Goal: Task Accomplishment & Management: Use online tool/utility

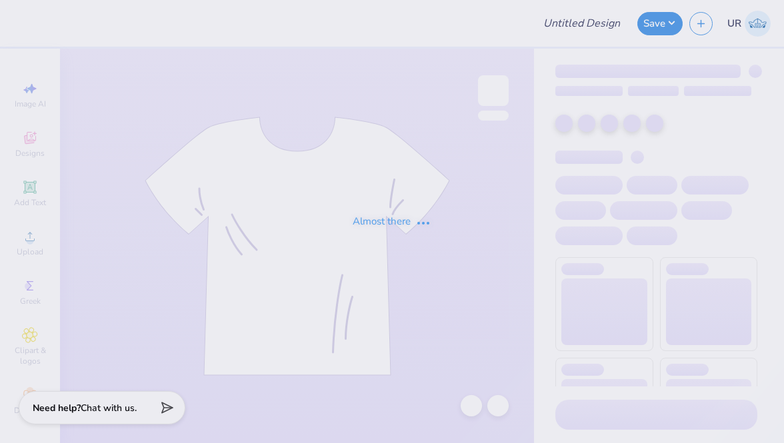
type input "Shirts for Student Education Association [GEOGRAPHIC_DATA]"
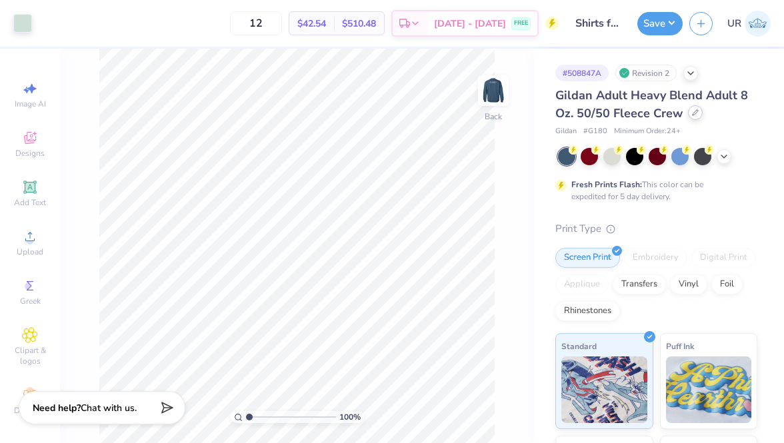
click at [697, 114] on div at bounding box center [695, 112] width 15 height 15
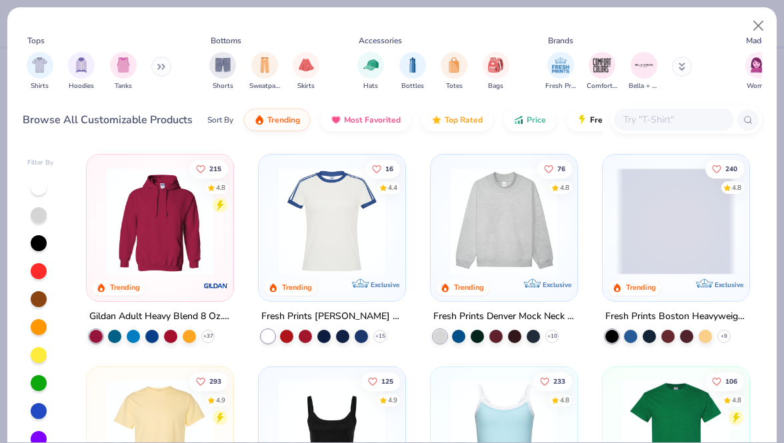
click at [644, 118] on input "text" at bounding box center [673, 119] width 103 height 15
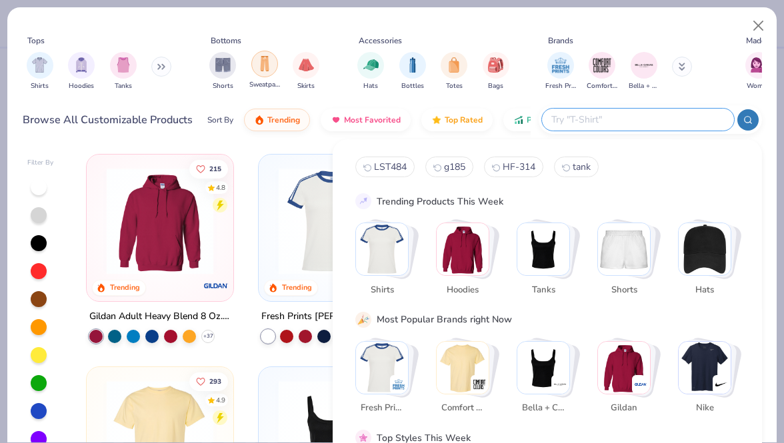
click at [268, 63] on img "filter for Sweatpants" at bounding box center [264, 63] width 15 height 15
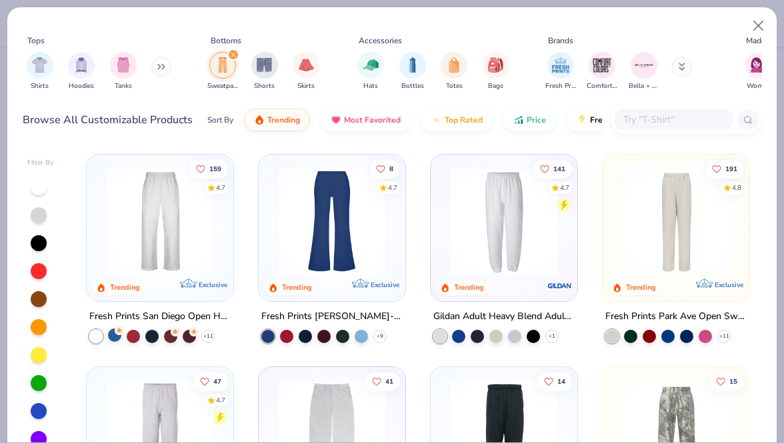
click at [109, 336] on div at bounding box center [114, 335] width 13 height 13
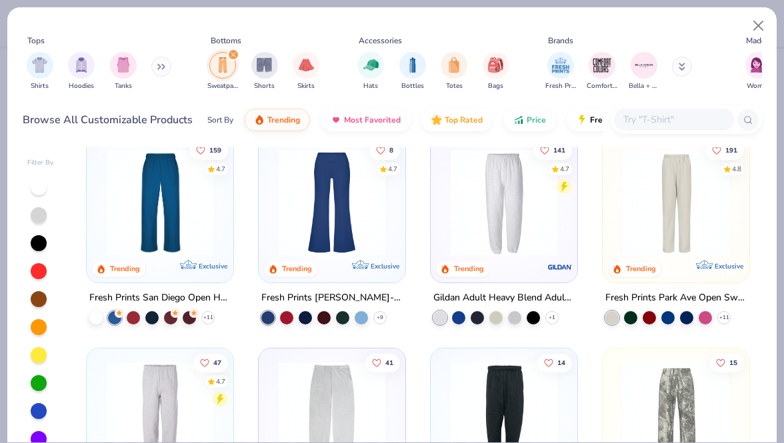
scroll to position [21, 0]
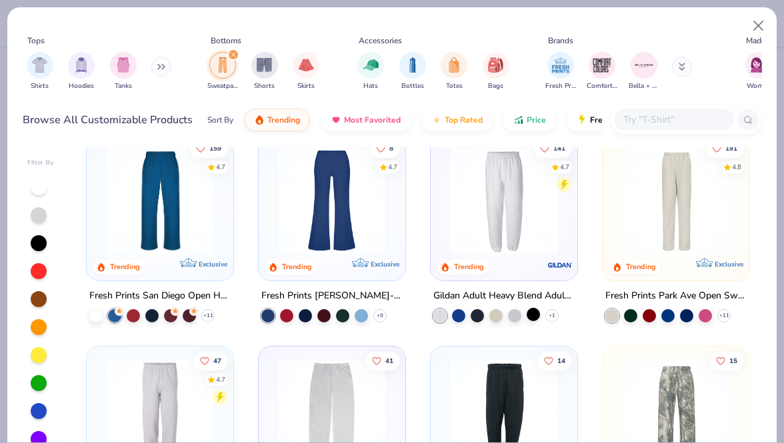
click at [536, 313] on div at bounding box center [532, 314] width 13 height 13
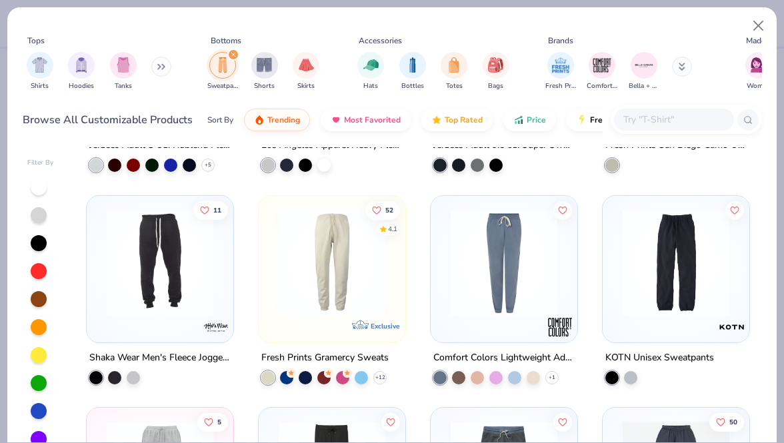
scroll to position [383, 0]
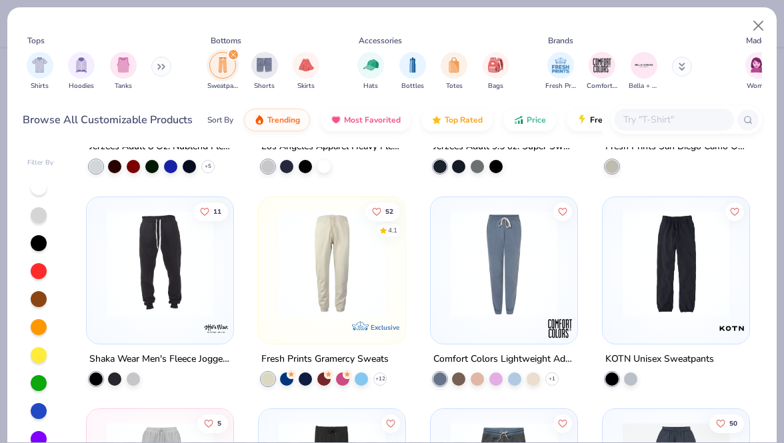
click at [515, 251] on img at bounding box center [504, 263] width 120 height 107
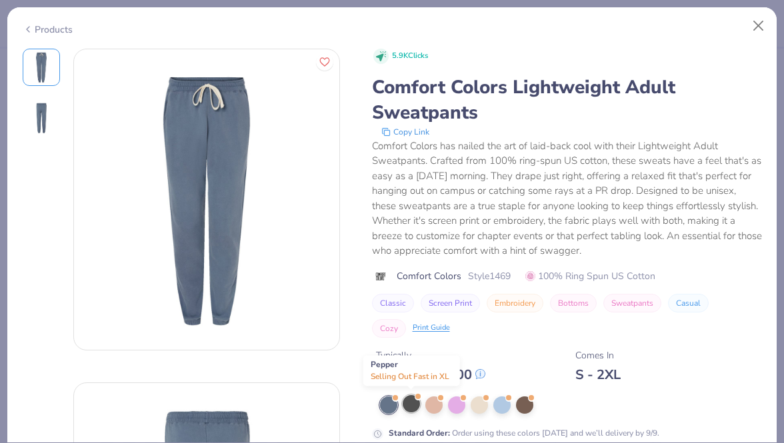
click at [411, 404] on div at bounding box center [411, 403] width 17 height 17
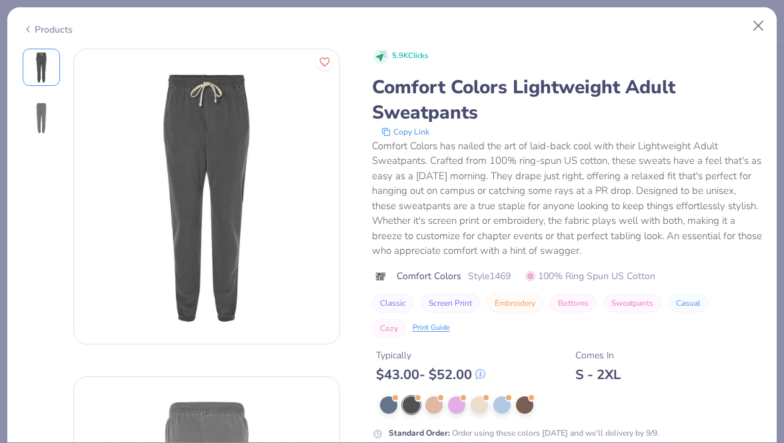
click at [49, 29] on div "Products" at bounding box center [48, 30] width 50 height 14
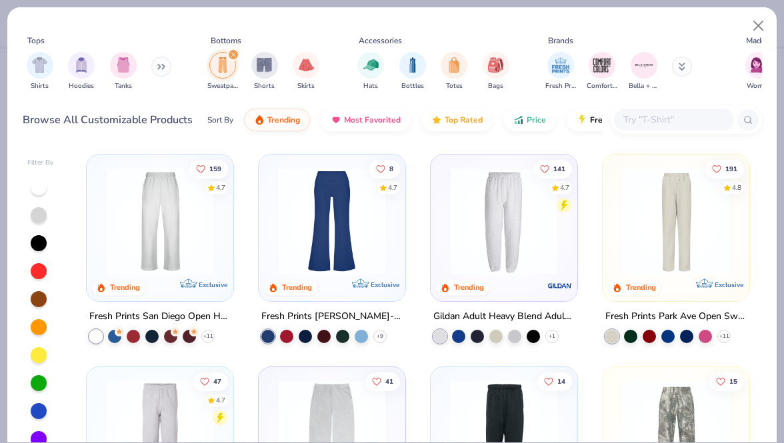
click at [202, 250] on img at bounding box center [160, 221] width 120 height 107
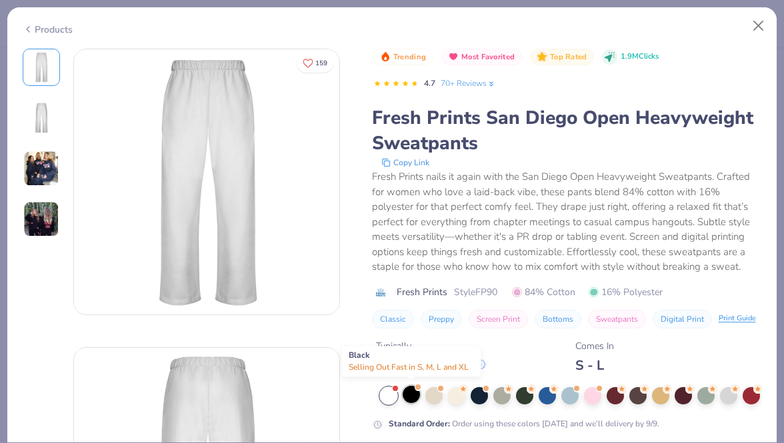
click at [411, 397] on div at bounding box center [411, 394] width 17 height 17
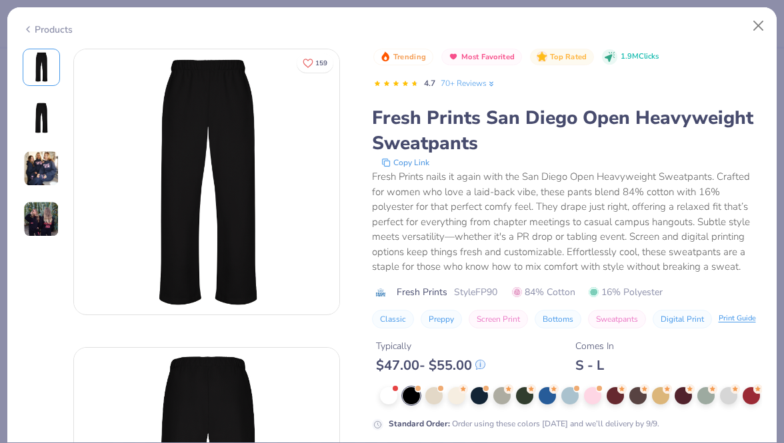
click at [29, 28] on icon at bounding box center [28, 29] width 11 height 16
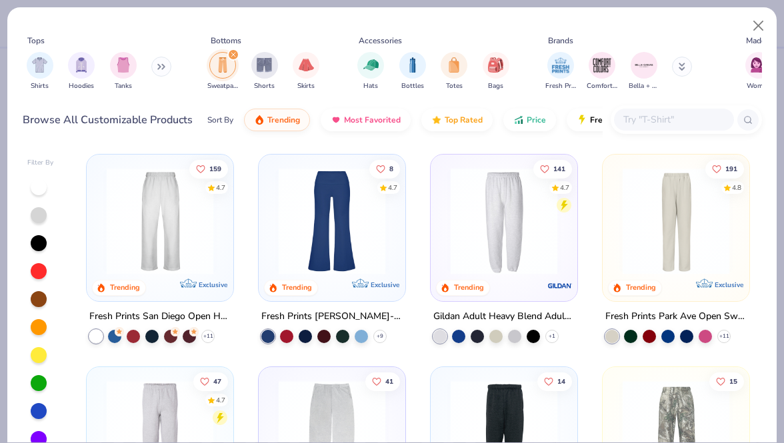
click at [548, 262] on img at bounding box center [504, 221] width 120 height 107
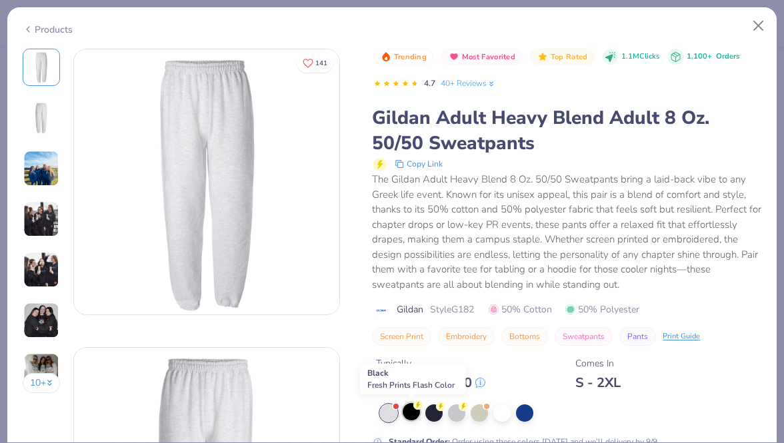
click at [413, 416] on div at bounding box center [411, 411] width 17 height 17
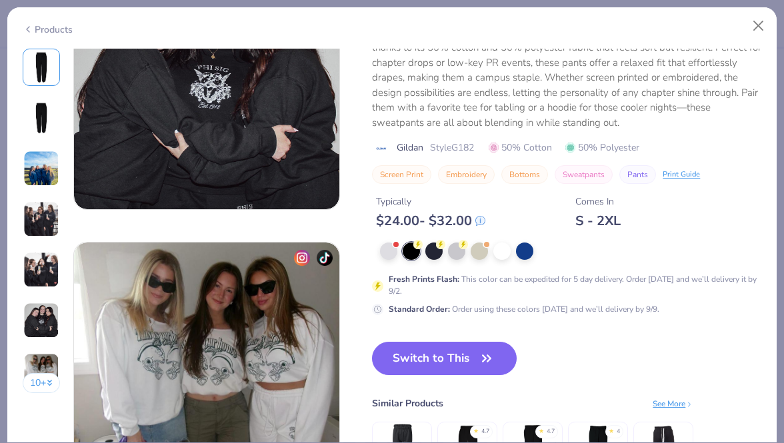
scroll to position [1610, 0]
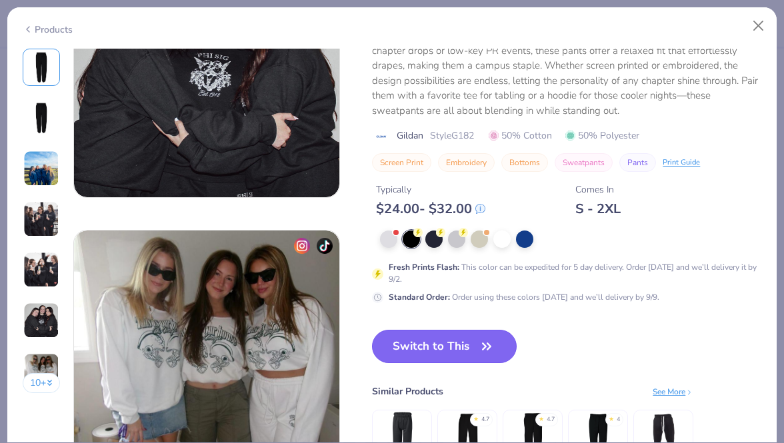
click at [463, 351] on button "Switch to This" at bounding box center [444, 346] width 145 height 33
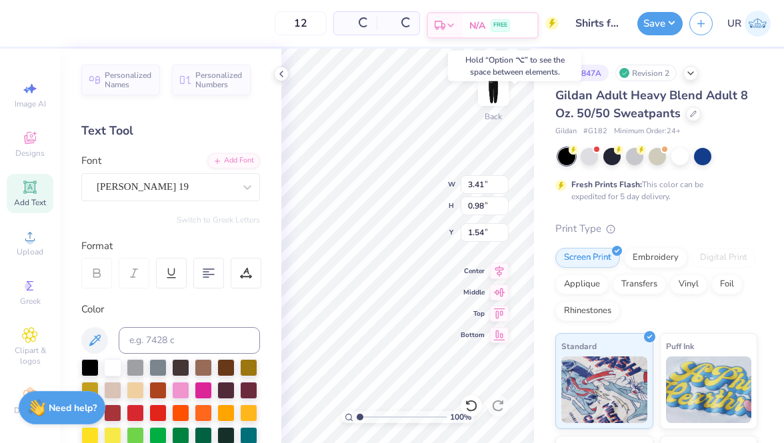
type input "1.54"
type input "7.73"
type input "2.03"
type input "12.51"
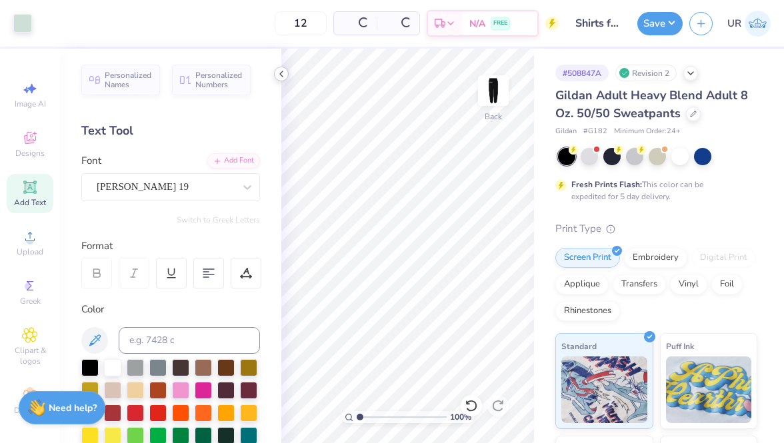
click at [285, 73] on icon at bounding box center [281, 74] width 11 height 11
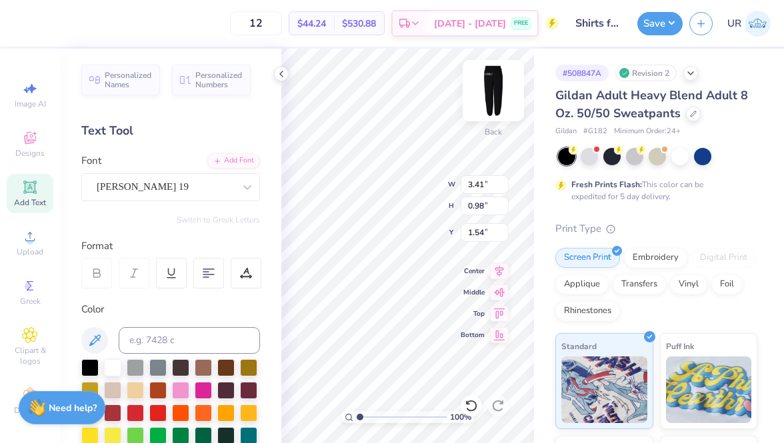
click at [496, 87] on img at bounding box center [492, 90] width 53 height 53
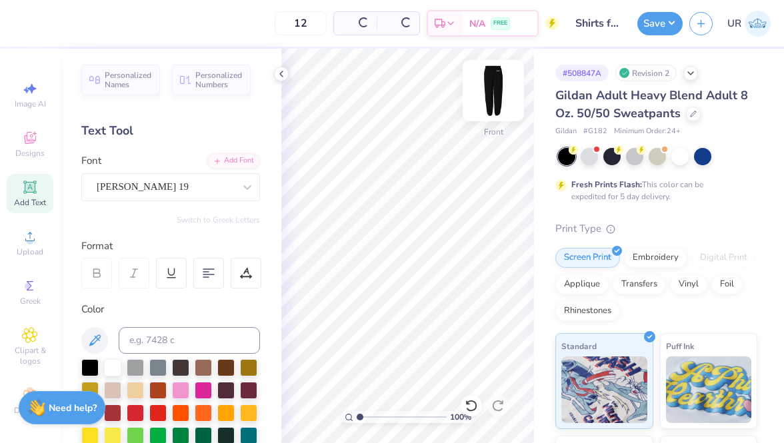
click at [501, 85] on img at bounding box center [492, 90] width 53 height 53
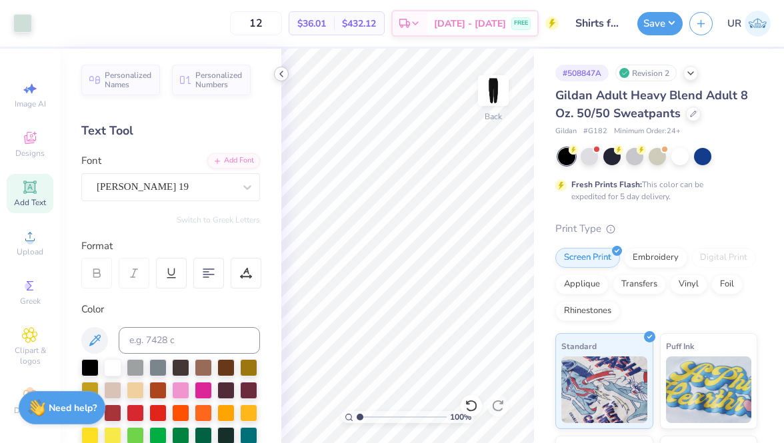
click at [281, 73] on icon at bounding box center [281, 74] width 11 height 11
type input "4.34"
type input "1.25"
type input "3.41"
type input "0.98"
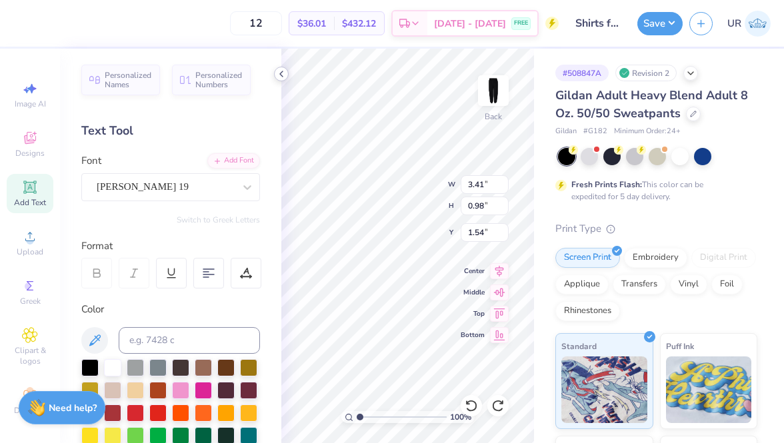
type input "4.83"
type input "1.40"
click at [281, 74] on icon at bounding box center [281, 74] width 11 height 11
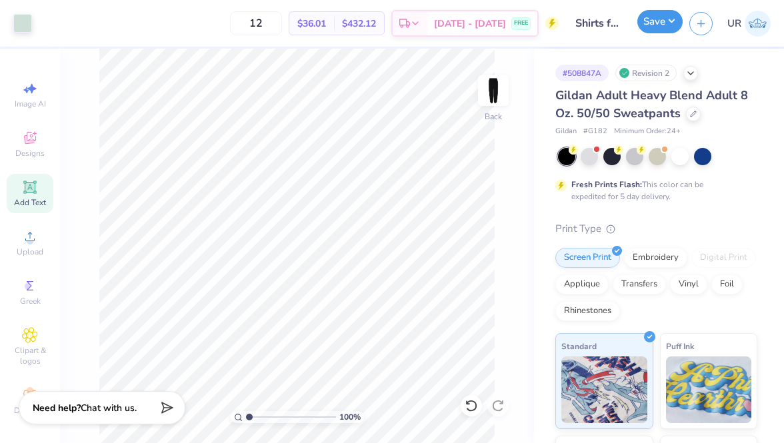
click at [648, 25] on button "Save" at bounding box center [659, 21] width 45 height 23
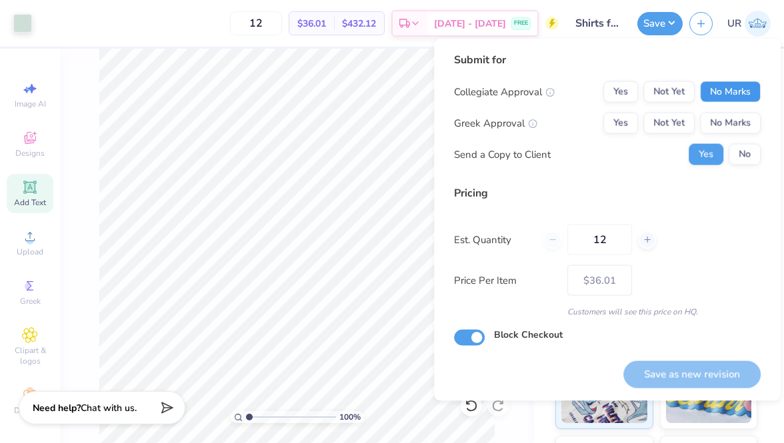
click at [730, 85] on button "No Marks" at bounding box center [730, 91] width 61 height 21
click at [728, 117] on button "No Marks" at bounding box center [730, 123] width 61 height 21
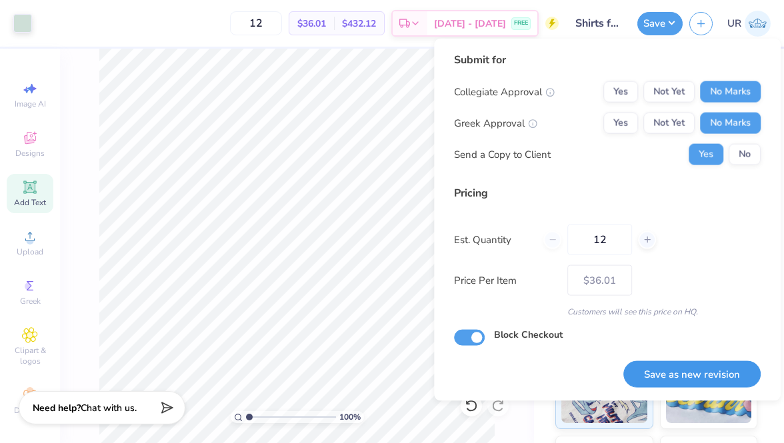
click at [668, 377] on button "Save as new revision" at bounding box center [691, 374] width 137 height 27
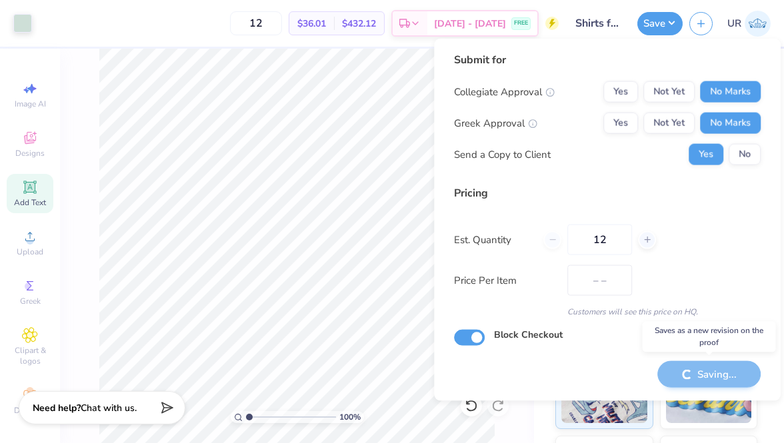
type input "$36.01"
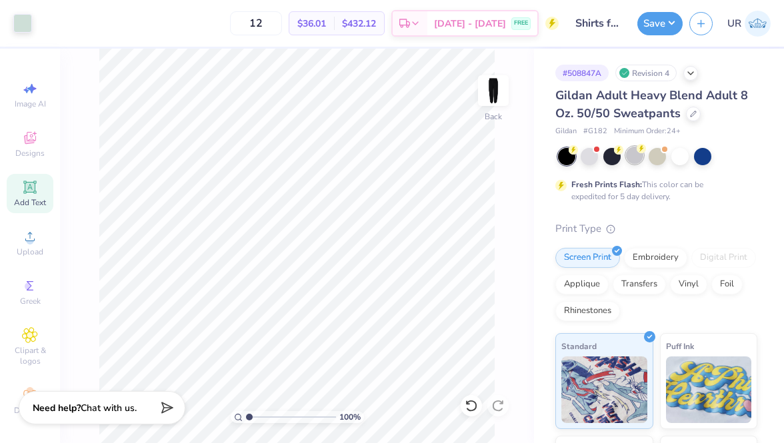
click at [636, 161] on div at bounding box center [634, 155] width 17 height 17
click at [676, 158] on div at bounding box center [679, 155] width 17 height 17
